Goal: Information Seeking & Learning: Understand process/instructions

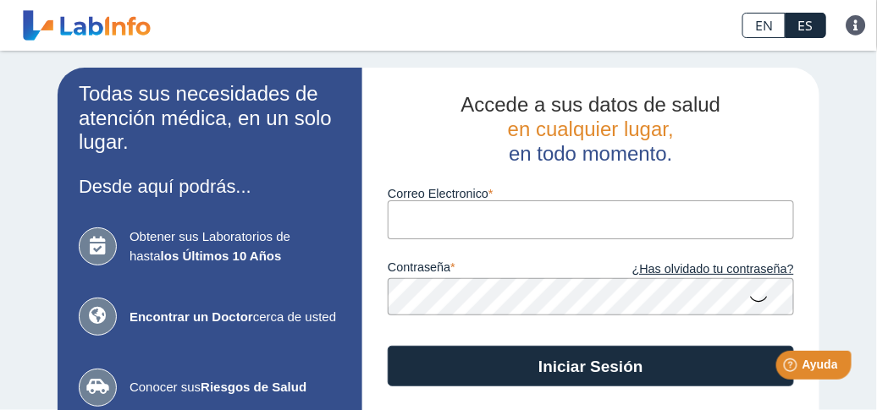
click at [449, 213] on input "Correo Electronico" at bounding box center [591, 220] width 406 height 38
type input "[EMAIL_ADDRESS][DOMAIN_NAME]"
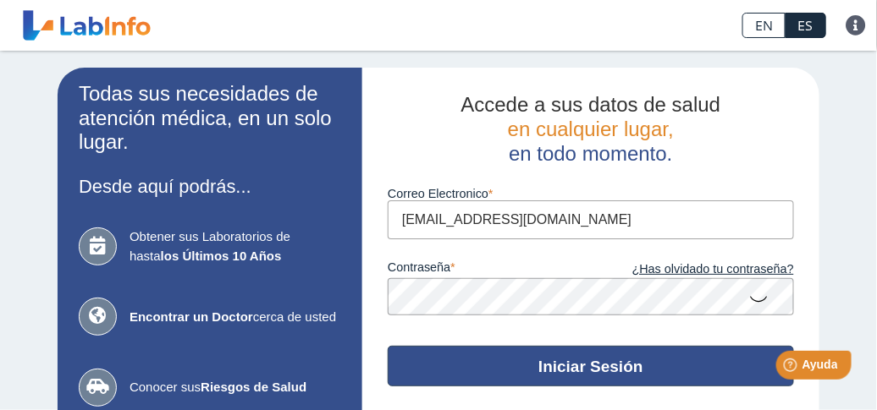
click at [699, 361] on button "Iniciar Sesión" at bounding box center [591, 366] width 406 height 41
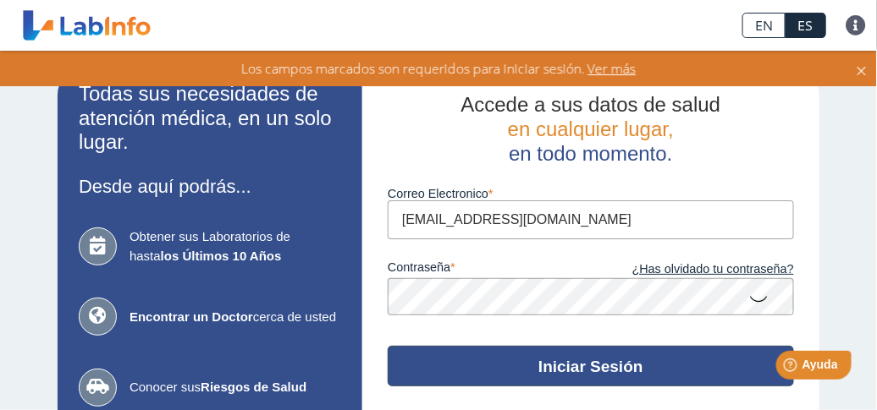
click at [523, 372] on button "Iniciar Sesión" at bounding box center [591, 366] width 406 height 41
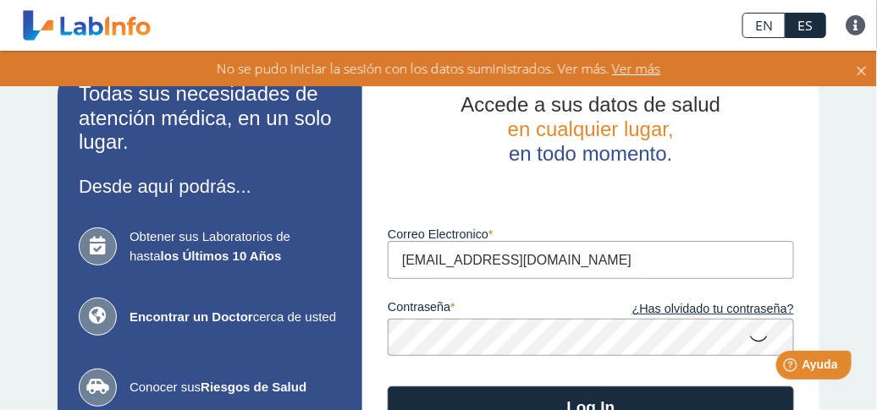
click at [650, 67] on span "Ver más" at bounding box center [635, 68] width 52 height 19
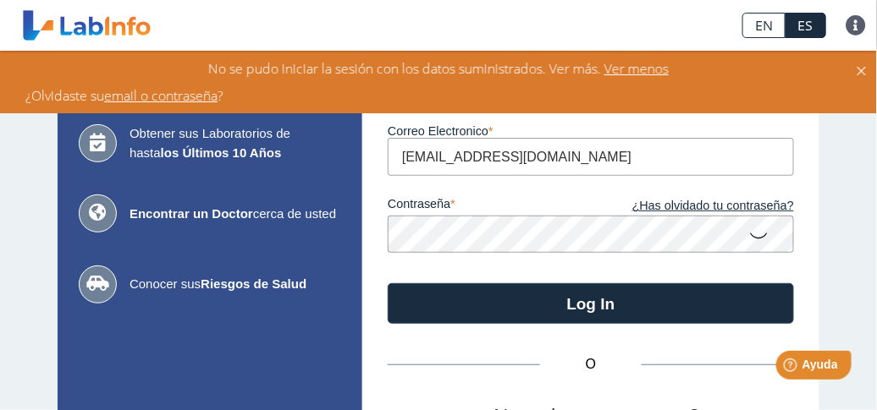
scroll to position [135, 0]
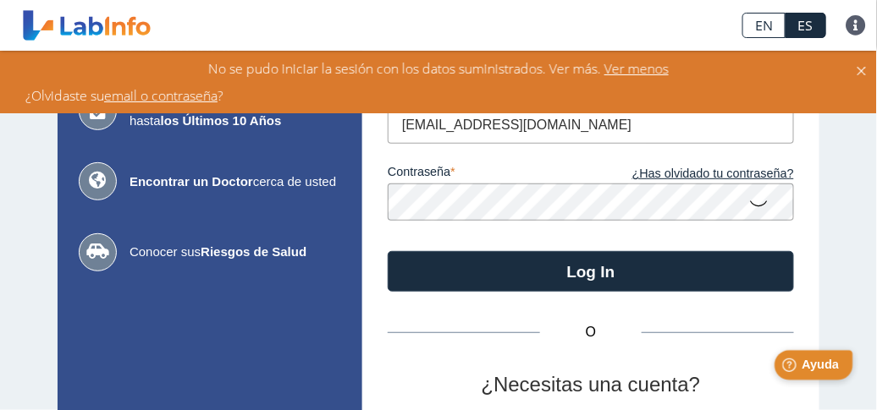
click at [812, 365] on span "Ayuda" at bounding box center [819, 364] width 37 height 14
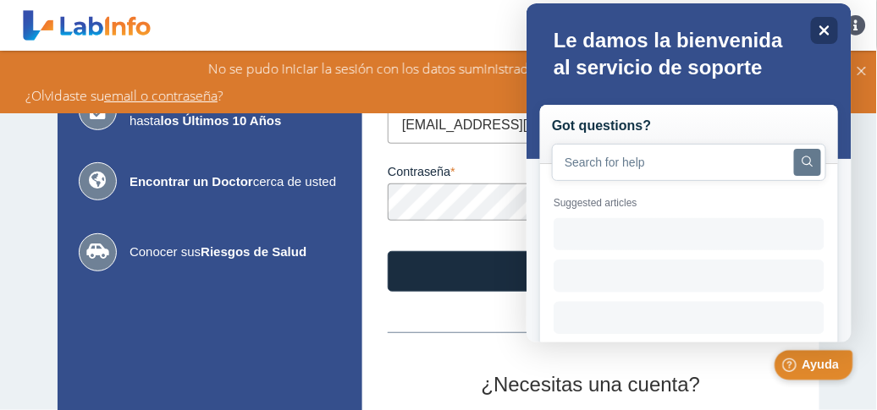
scroll to position [0, 0]
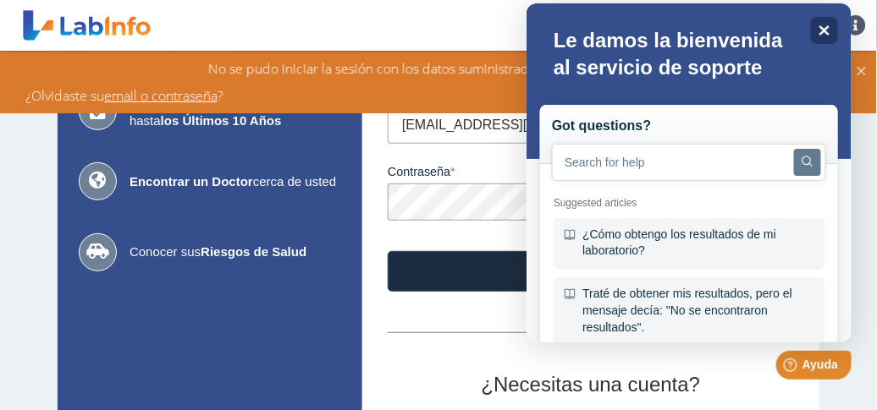
click at [843, 333] on div at bounding box center [688, 329] width 325 height 27
click at [678, 243] on div "¿Cómo obtengo los resultados de mi laboratorio?" at bounding box center [688, 244] width 271 height 52
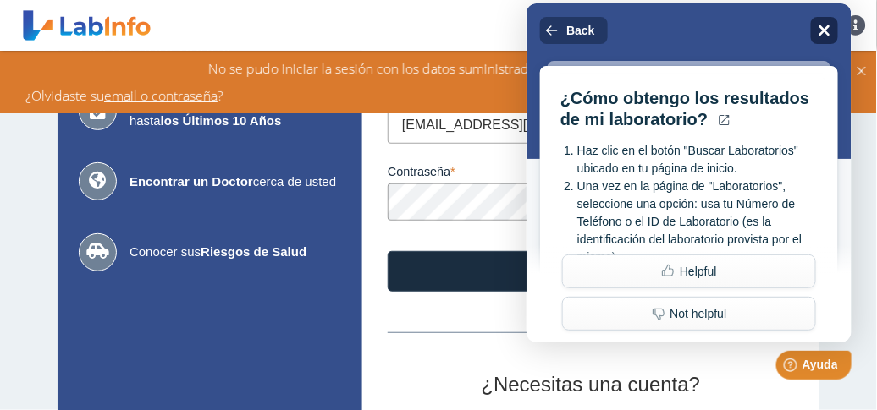
click at [824, 29] on icon "Close" at bounding box center [823, 30] width 11 height 11
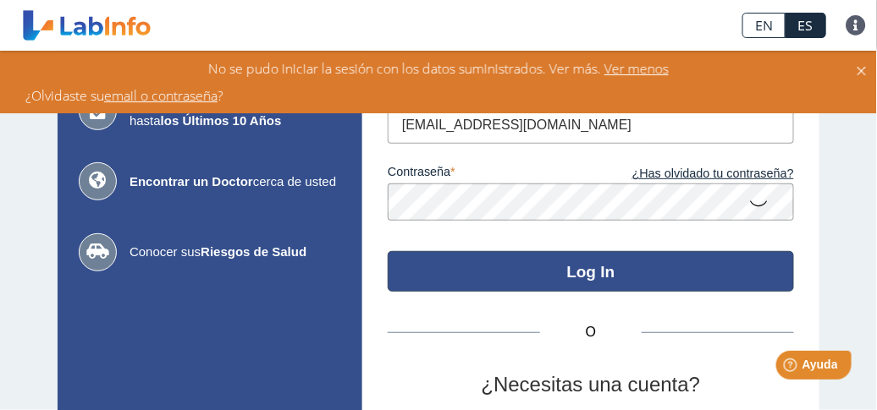
click at [508, 262] on button "Log In" at bounding box center [591, 271] width 406 height 41
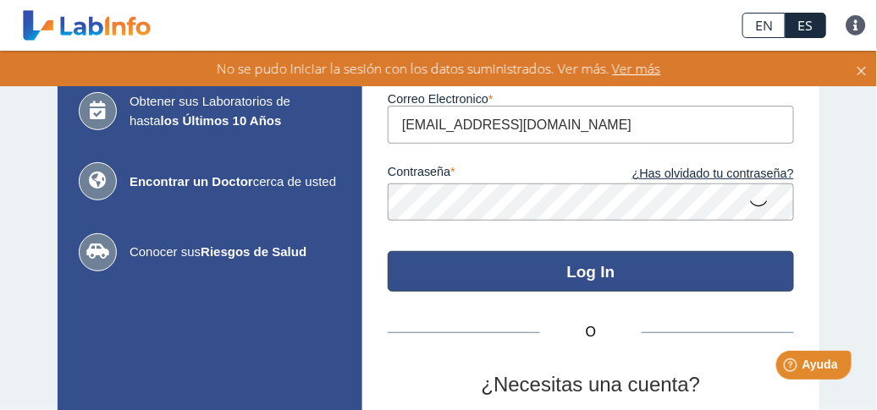
click at [540, 279] on button "Log In" at bounding box center [591, 271] width 406 height 41
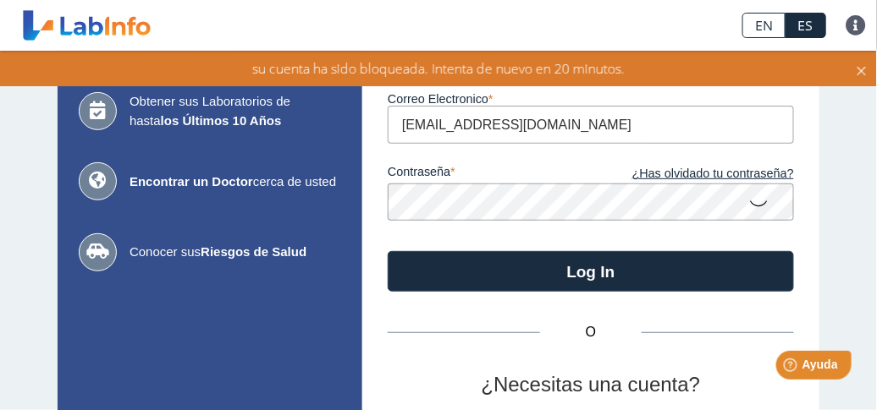
click at [865, 70] on icon at bounding box center [862, 68] width 14 height 19
